Goal: Use online tool/utility: Utilize a website feature to perform a specific function

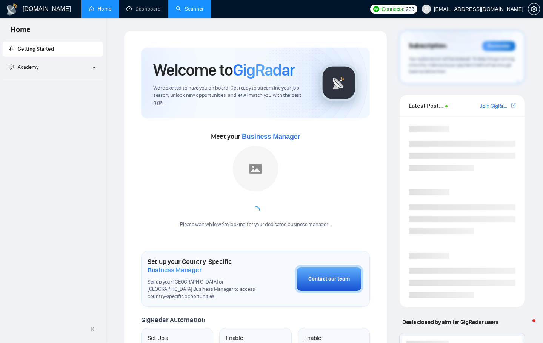
click at [192, 12] on link "Scanner" at bounding box center [190, 9] width 28 height 6
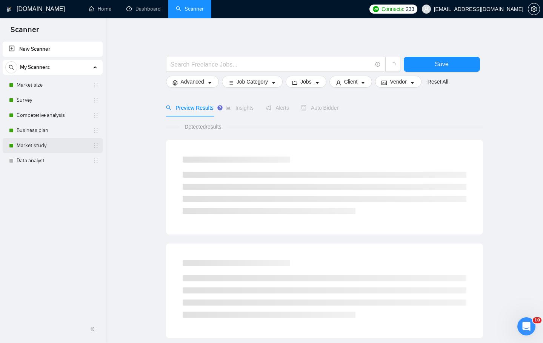
click at [57, 144] on link "Market study" at bounding box center [53, 145] width 72 height 15
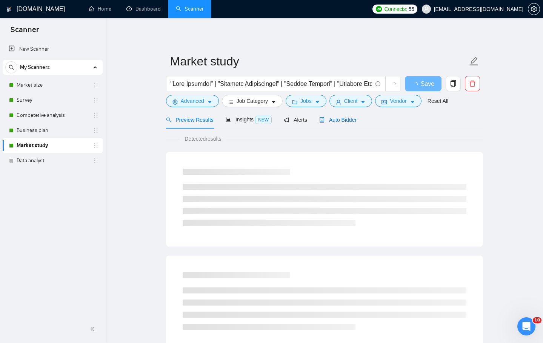
click at [346, 120] on span "Auto Bidder" at bounding box center [337, 120] width 37 height 6
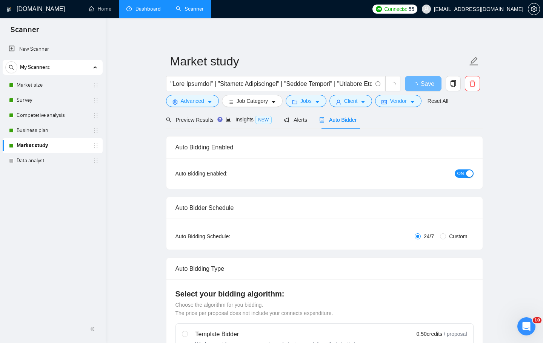
click at [147, 12] on link "Dashboard" at bounding box center [144, 9] width 34 height 6
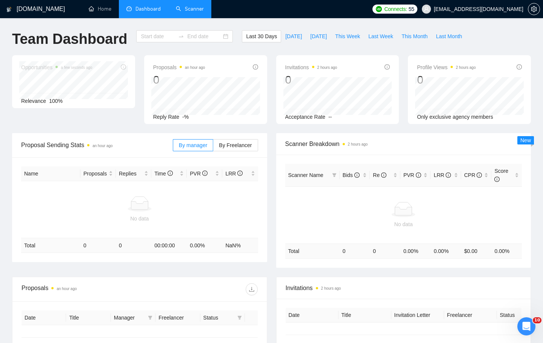
type input "[DATE]"
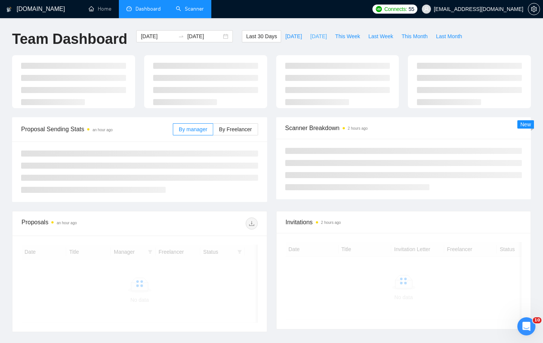
click at [316, 35] on span "[DATE]" at bounding box center [318, 36] width 17 height 8
type input "[DATE]"
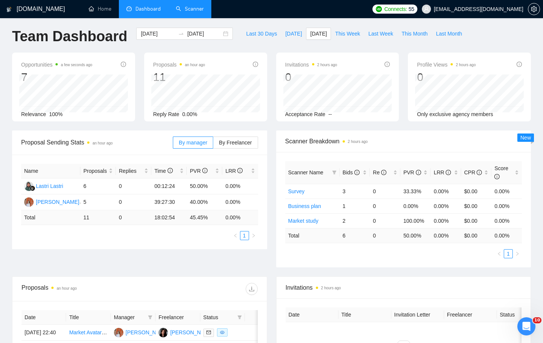
scroll to position [3, 0]
click at [351, 32] on span "This Week" at bounding box center [347, 33] width 25 height 8
type input "[DATE]"
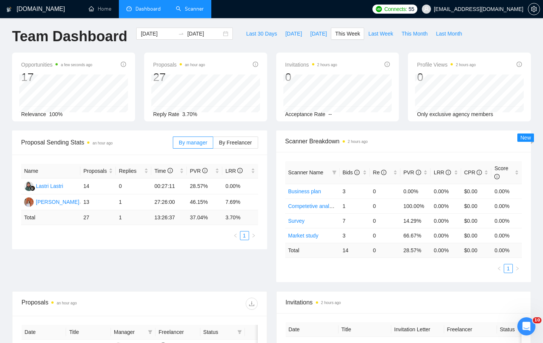
click at [189, 8] on link "Scanner" at bounding box center [190, 9] width 28 height 6
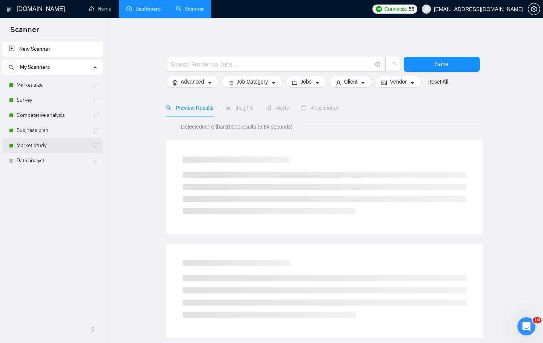
click at [52, 142] on link "Market study" at bounding box center [53, 145] width 72 height 15
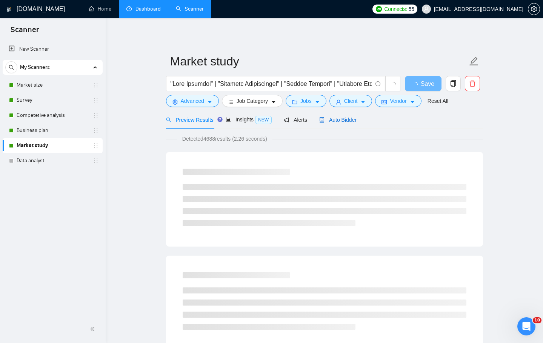
click at [337, 123] on div "Auto Bidder" at bounding box center [337, 120] width 37 height 8
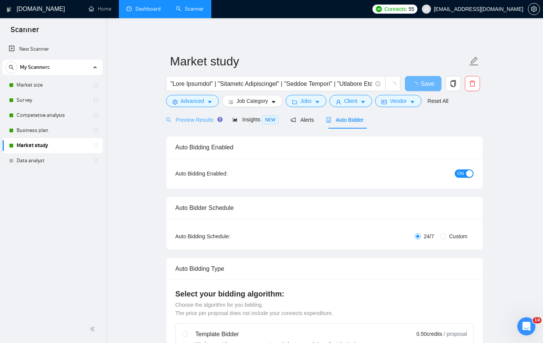
click at [202, 126] on div "Preview Results" at bounding box center [193, 120] width 54 height 18
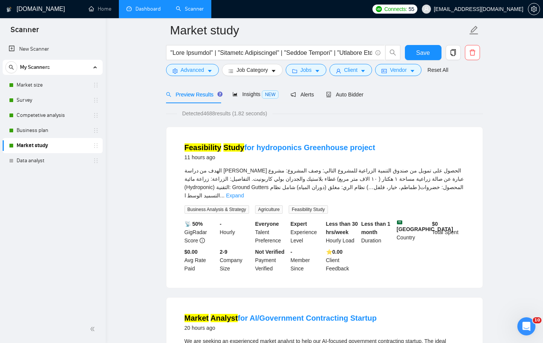
scroll to position [20, 0]
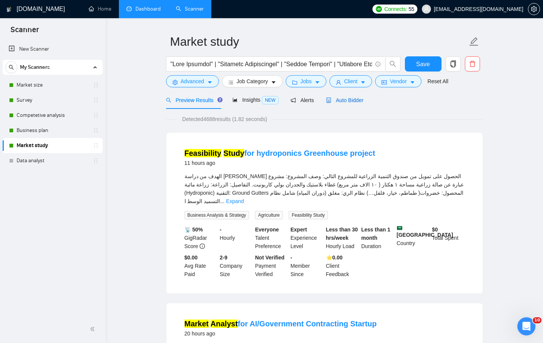
click at [359, 101] on span "Auto Bidder" at bounding box center [344, 100] width 37 height 6
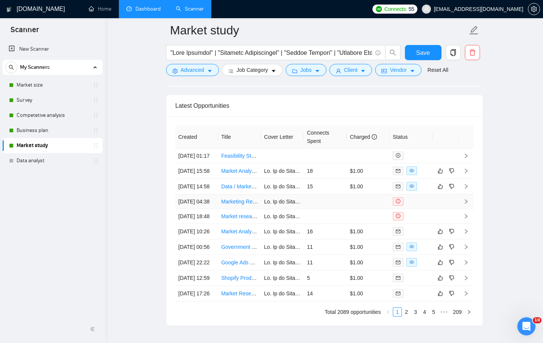
scroll to position [1987, 0]
